Goal: Task Accomplishment & Management: Use online tool/utility

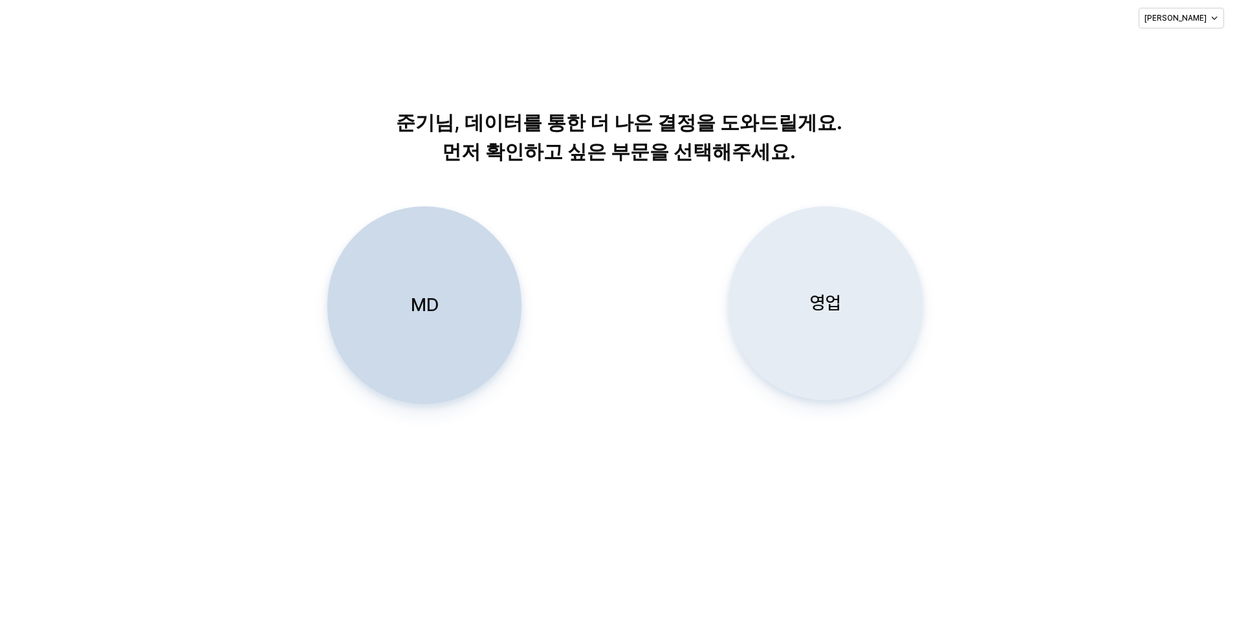
click at [792, 316] on div "영업" at bounding box center [825, 303] width 182 height 193
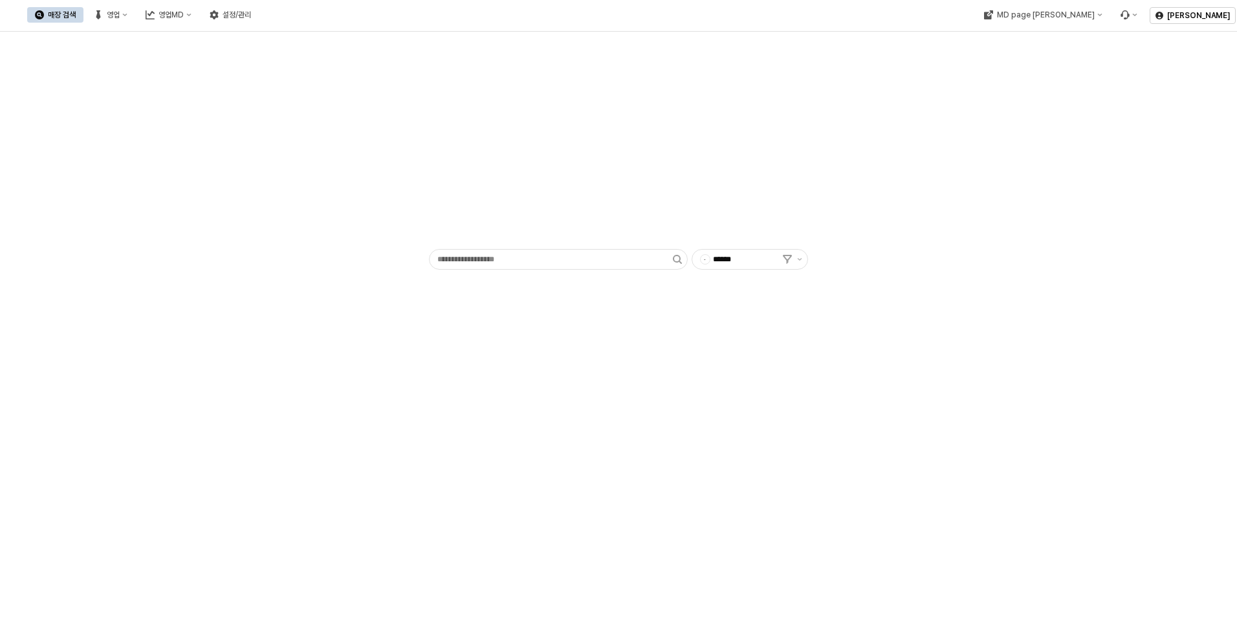
drag, startPoint x: 1031, startPoint y: 136, endPoint x: 944, endPoint y: 140, distance: 87.4
click at [1031, 135] on div "- ******" at bounding box center [618, 153] width 1221 height 233
click at [120, 16] on div "영업" at bounding box center [113, 14] width 13 height 9
click at [241, 41] on div "목표매출 달성현황" at bounding box center [255, 39] width 69 height 10
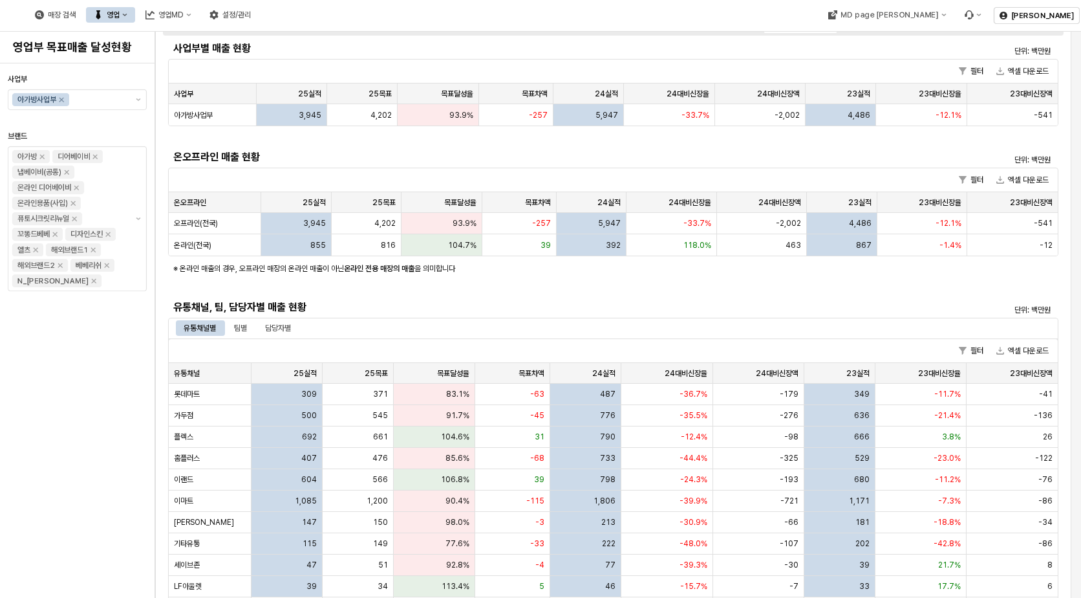
scroll to position [194, 0]
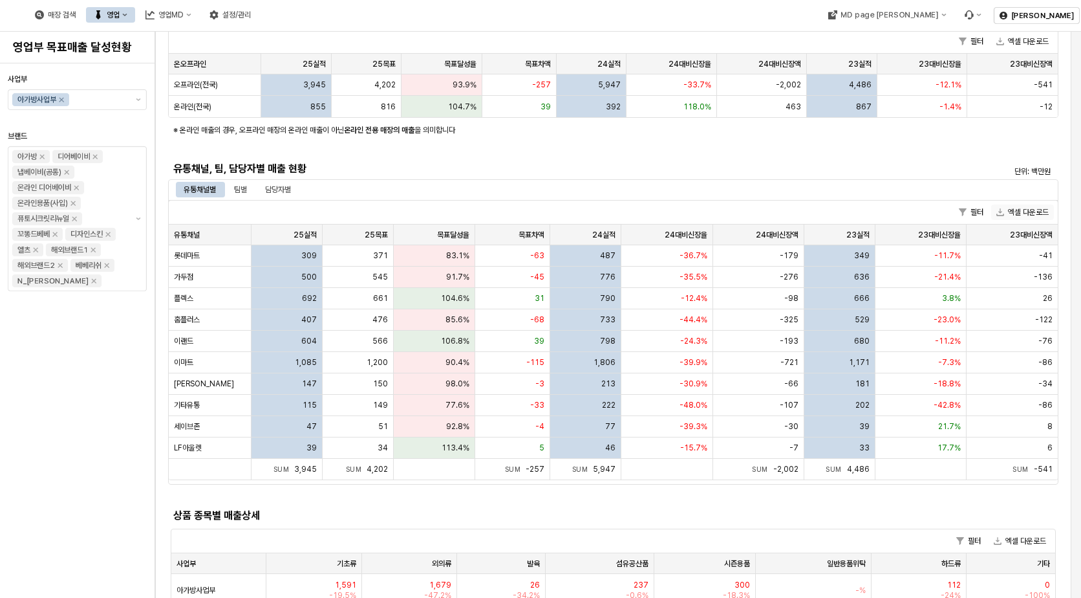
click at [1021, 206] on button "엑셀 다운로드" at bounding box center [1023, 212] width 63 height 16
